Goal: Share content

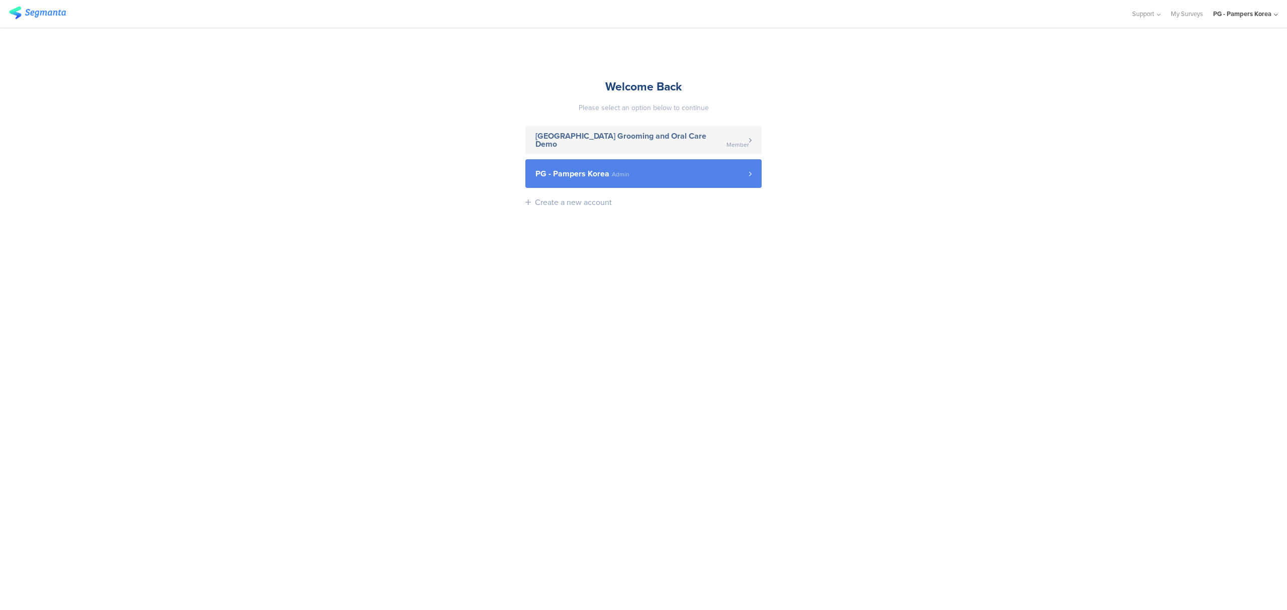
click at [698, 171] on span "PG - Pampers Korea Admin" at bounding box center [642, 174] width 214 height 8
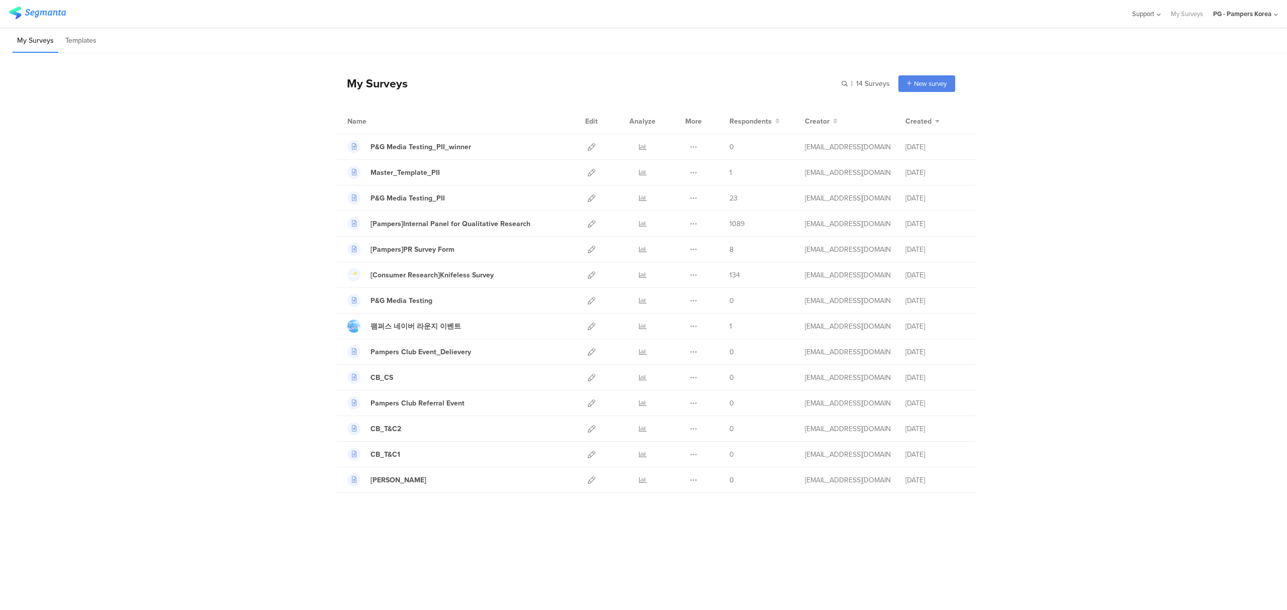
click at [1146, 21] on div "Support" at bounding box center [1145, 14] width 29 height 28
click at [1076, 71] on div "Live Chat" at bounding box center [1097, 69] width 126 height 23
click at [693, 199] on icon at bounding box center [693, 198] width 8 height 8
click at [644, 197] on icon at bounding box center [643, 198] width 8 height 8
click at [594, 198] on icon at bounding box center [591, 198] width 8 height 8
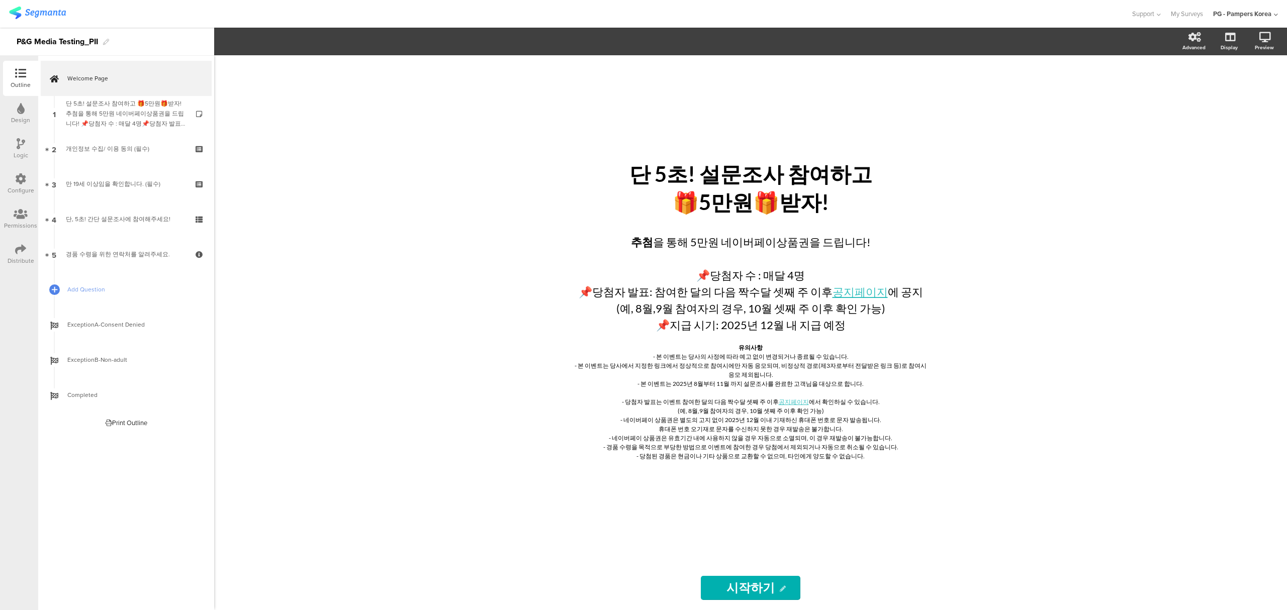
click at [20, 246] on icon at bounding box center [20, 249] width 11 height 11
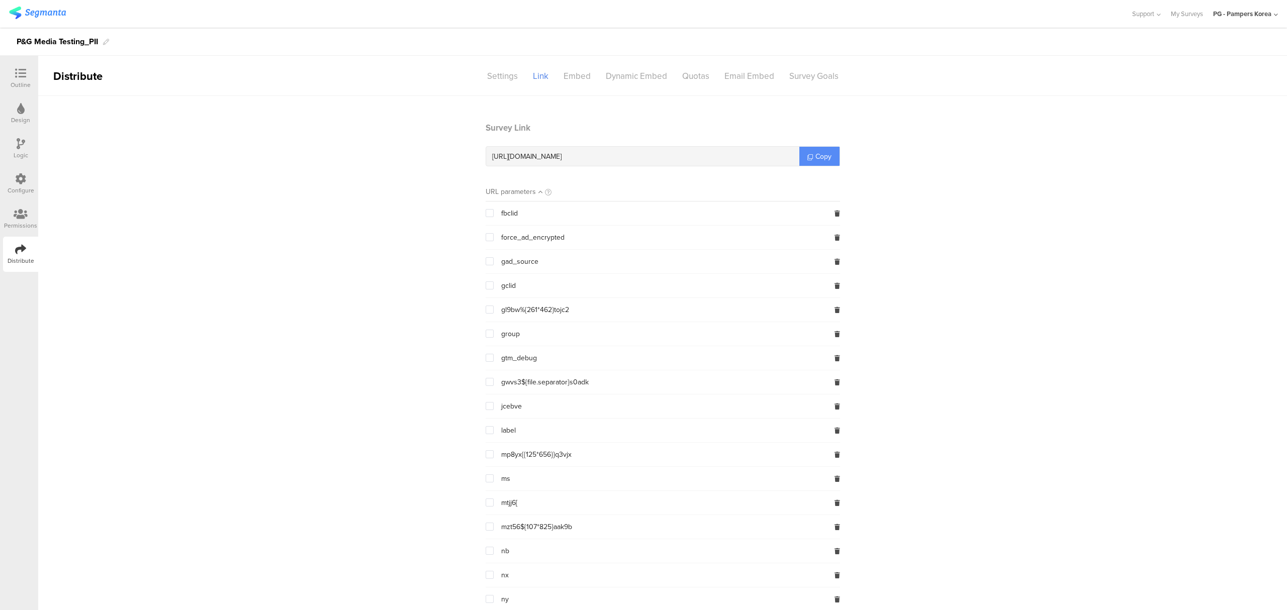
click at [820, 151] on link "Copy" at bounding box center [819, 156] width 40 height 19
click at [815, 159] on span "Copy" at bounding box center [823, 156] width 16 height 11
